Goal: Transaction & Acquisition: Book appointment/travel/reservation

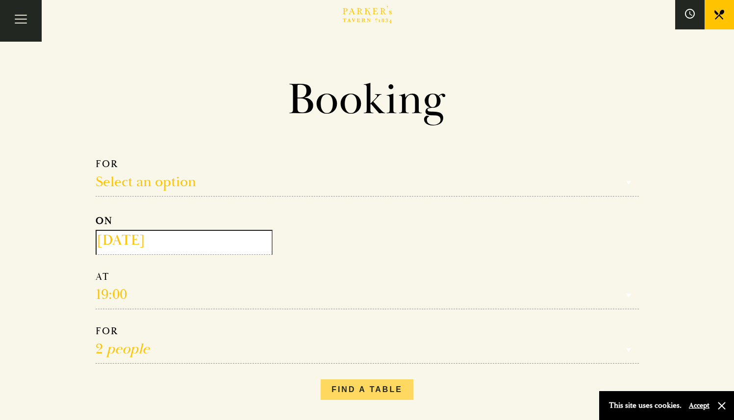
click at [370, 390] on button "Find a table" at bounding box center [367, 390] width 93 height 21
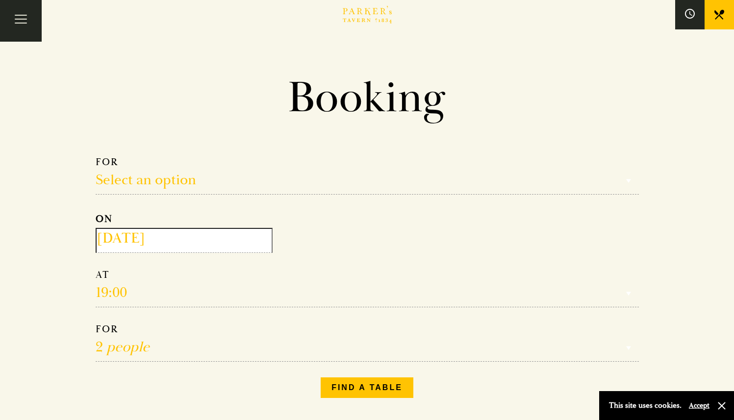
click at [168, 185] on select "Select an option Lunch Dinner Afternoon Tea" at bounding box center [367, 175] width 543 height 39
select select "134868"
click at [96, 156] on select "Select an option Lunch Dinner Afternoon Tea" at bounding box center [367, 175] width 543 height 39
click at [150, 244] on input "[DATE]" at bounding box center [184, 240] width 177 height 25
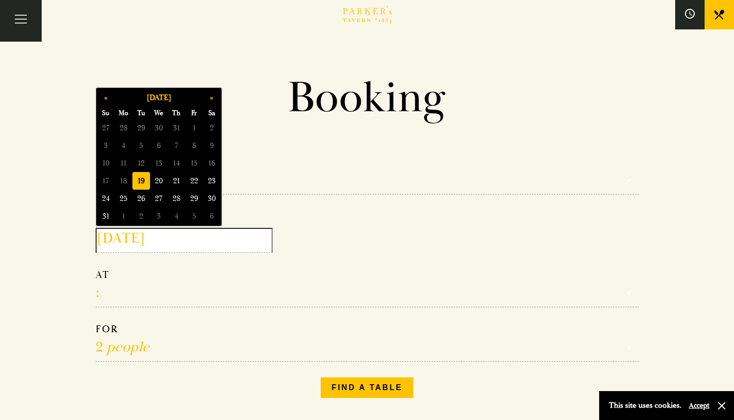
click at [156, 187] on span "20" at bounding box center [159, 181] width 18 height 18
type input "[DATE]"
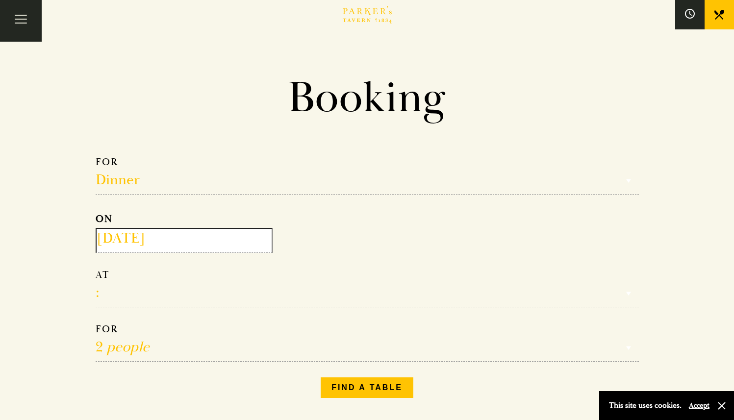
click at [145, 293] on select "17:00 18:00 18:30 19:00 19:30 20:00 20:30 21:00 21:30" at bounding box center [367, 288] width 543 height 39
select select "19:00"
click at [96, 269] on select "17:00 18:00 18:30 19:00 19:30 20:00 20:30 21:00 21:30" at bounding box center [367, 288] width 543 height 39
click at [206, 356] on select "1 person 2 people 3 people 4 people 5 people 6 people 7 people 8 people 9 peopl…" at bounding box center [367, 342] width 543 height 39
select select "5"
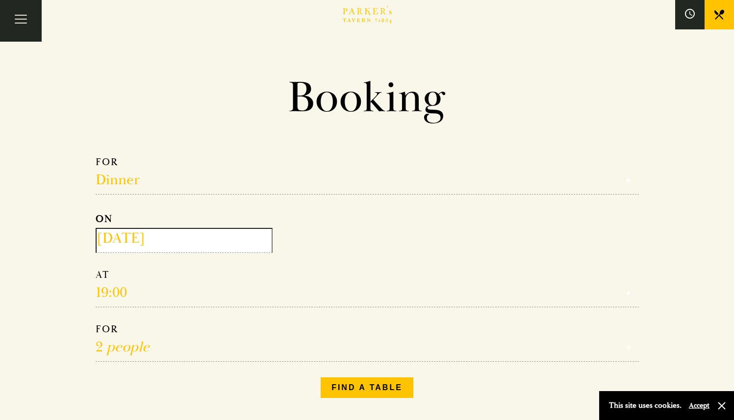
click at [96, 324] on select "1 person 2 people 3 people 4 people 5 people 6 people 7 people 8 people 9 peopl…" at bounding box center [367, 342] width 543 height 39
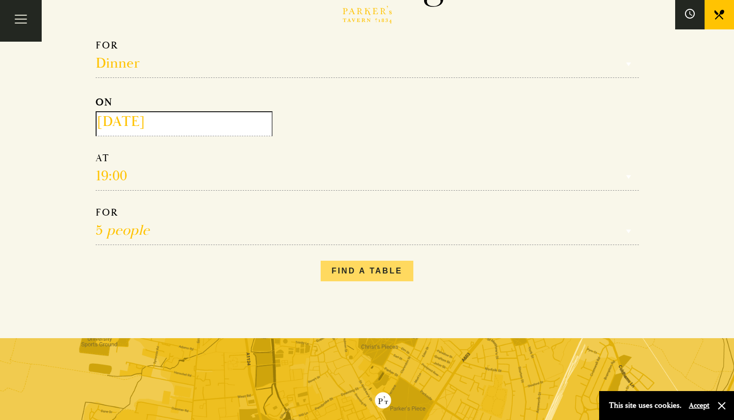
scroll to position [118, 0]
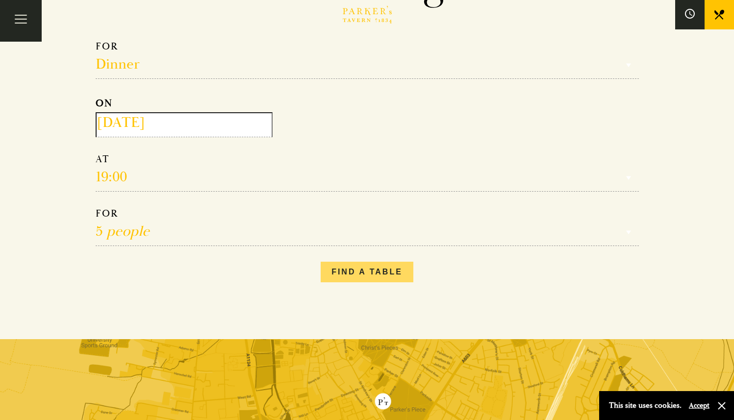
click at [373, 277] on button "Find a table" at bounding box center [367, 272] width 93 height 21
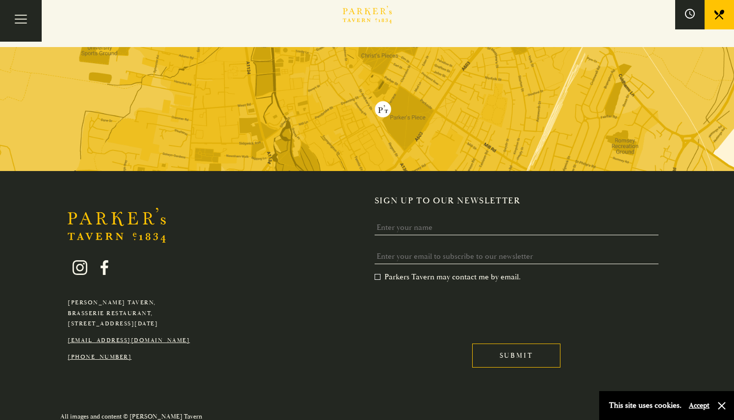
scroll to position [0, 0]
